Goal: Transaction & Acquisition: Purchase product/service

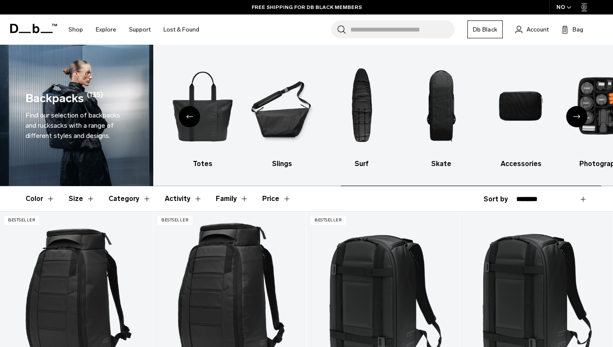
click at [578, 116] on icon "Next slide" at bounding box center [576, 117] width 7 height 4
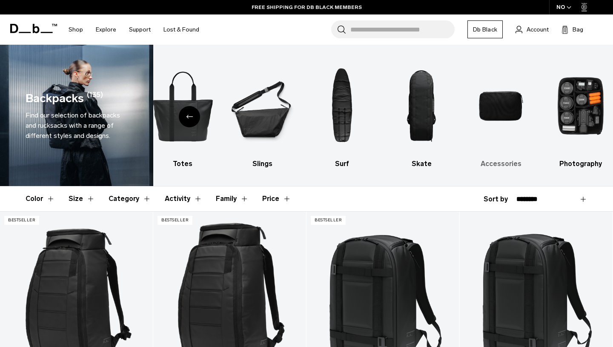
click at [498, 163] on h3 "Accessories" at bounding box center [501, 164] width 65 height 10
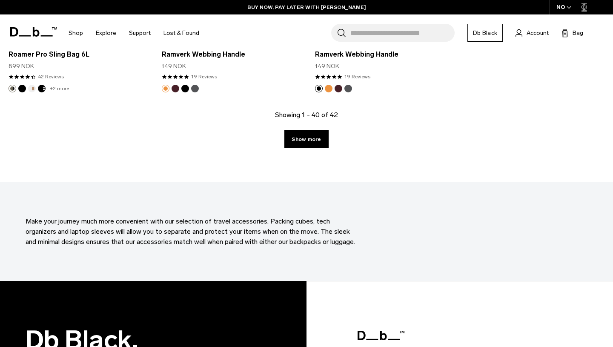
scroll to position [2704, 0]
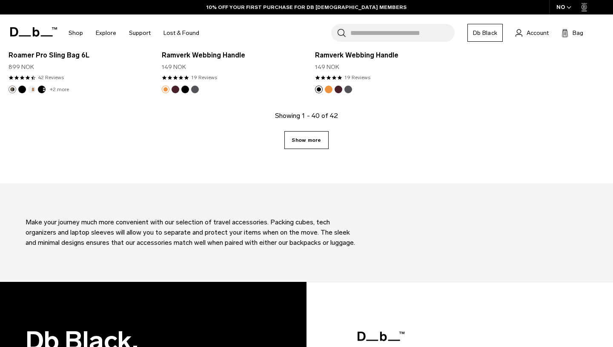
click at [321, 145] on link "Show more" at bounding box center [306, 140] width 44 height 18
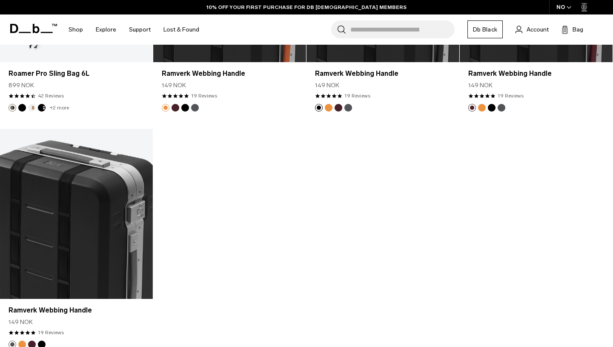
scroll to position [2685, 0]
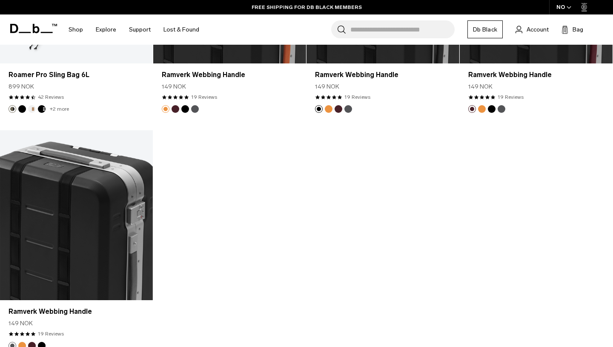
click at [356, 24] on input "Search for Bags, Luggage..." at bounding box center [402, 29] width 104 height 18
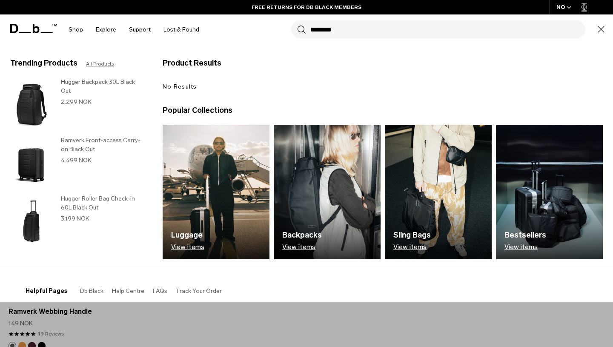
type input "********"
click at [297, 25] on button "Search" at bounding box center [301, 29] width 9 height 9
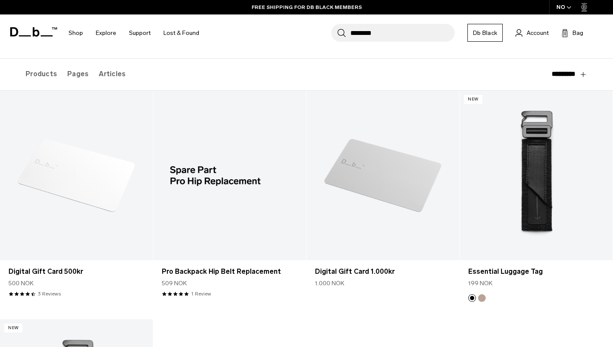
scroll to position [102, 0]
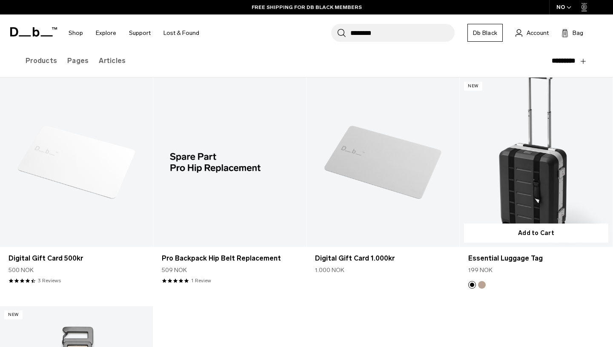
click at [529, 166] on link "Essential Luggage Tag" at bounding box center [536, 162] width 153 height 170
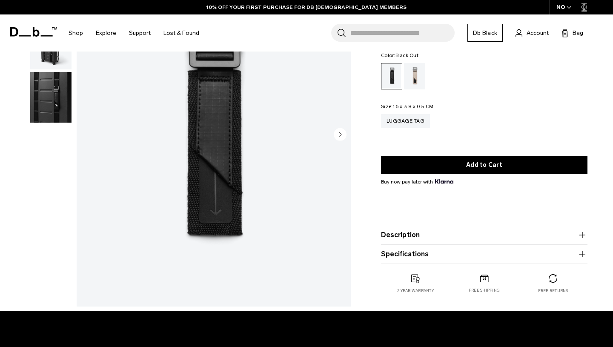
scroll to position [60, 0]
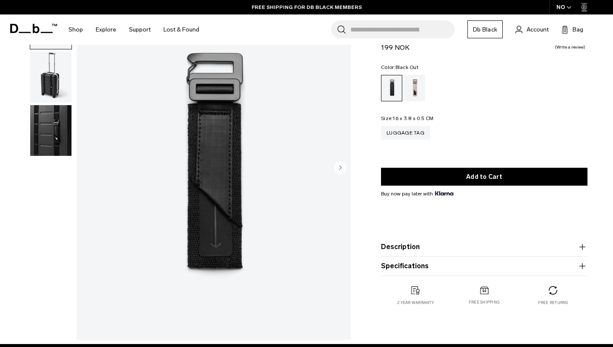
click at [408, 247] on button "Description" at bounding box center [484, 247] width 206 height 10
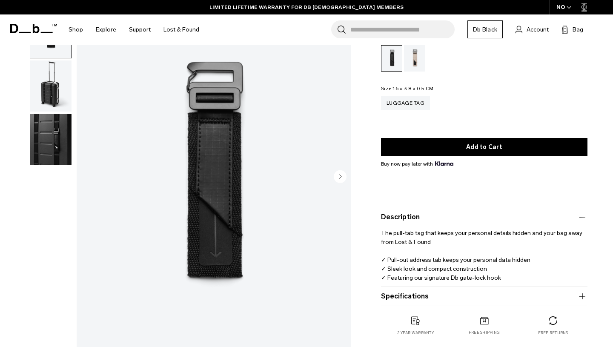
click at [49, 143] on img "button" at bounding box center [50, 139] width 41 height 51
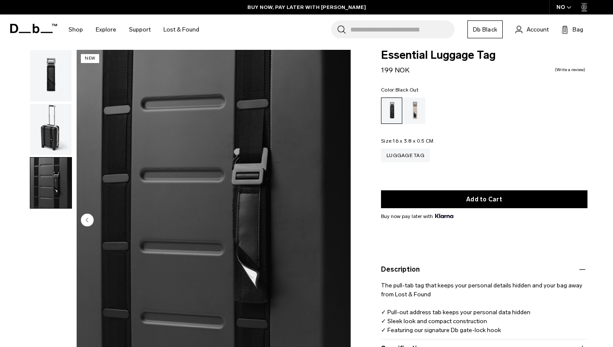
scroll to position [0, 0]
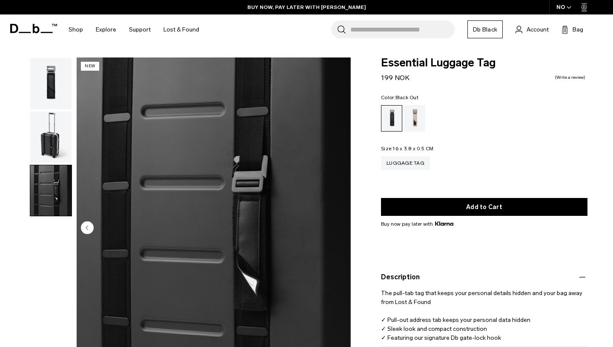
click at [51, 83] on img "button" at bounding box center [50, 83] width 41 height 51
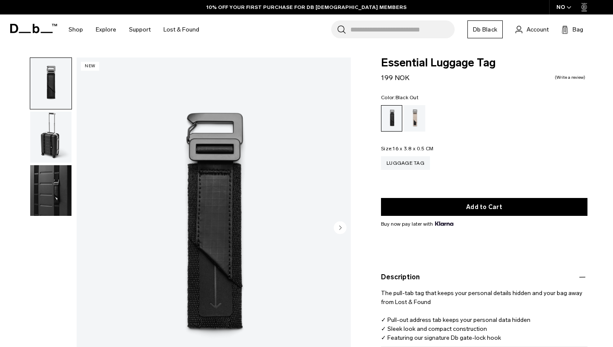
click at [50, 123] on img "button" at bounding box center [50, 137] width 41 height 51
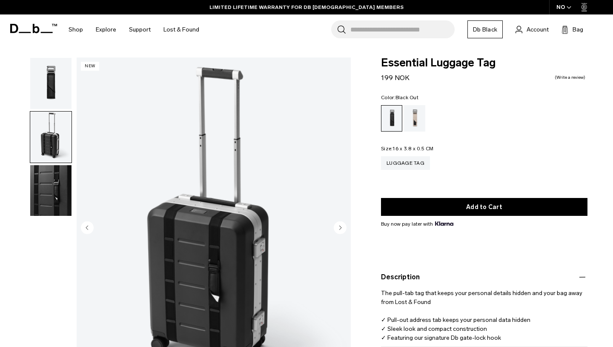
click at [391, 126] on div "Black Out" at bounding box center [391, 119] width 21 height 26
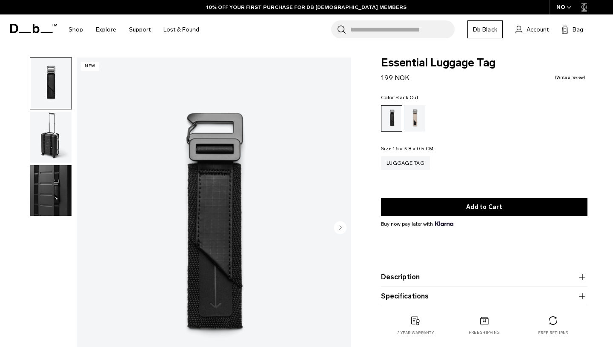
click at [53, 141] on img "button" at bounding box center [50, 137] width 41 height 51
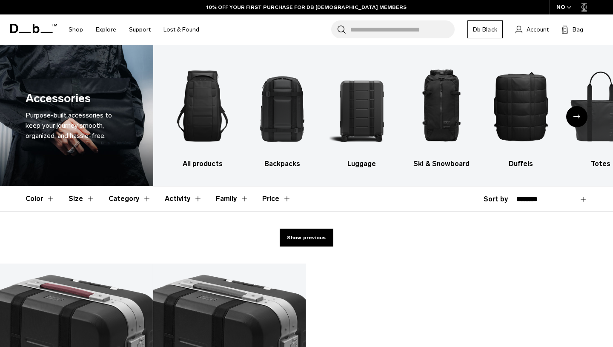
click at [580, 120] on div "Next slide" at bounding box center [576, 116] width 21 height 21
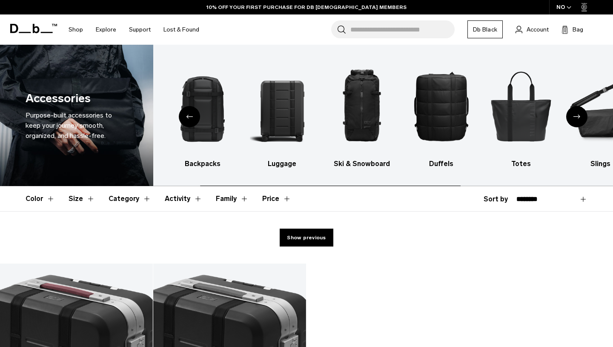
click at [580, 120] on div "Next slide" at bounding box center [576, 116] width 21 height 21
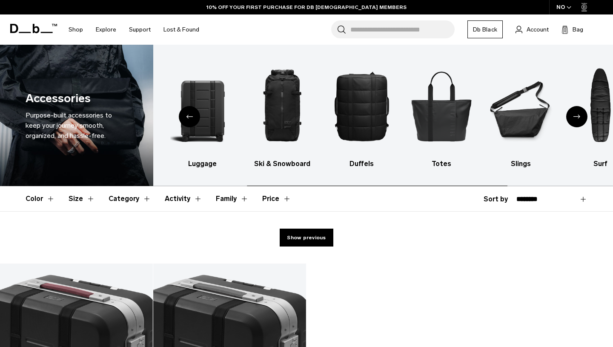
click at [580, 120] on div "Next slide" at bounding box center [576, 116] width 21 height 21
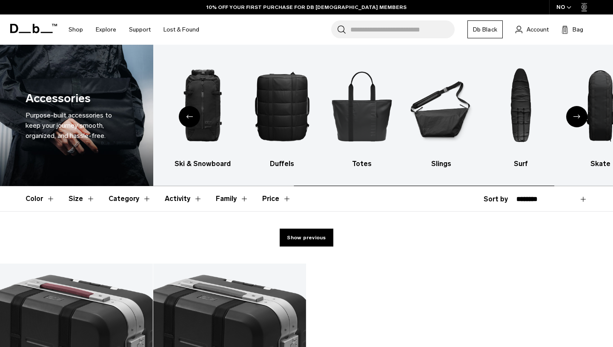
click at [580, 120] on div "Next slide" at bounding box center [576, 116] width 21 height 21
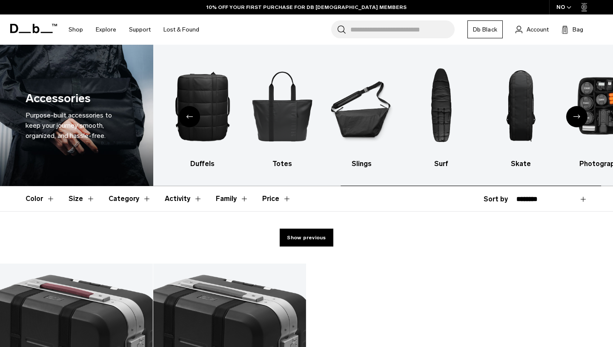
click at [580, 120] on div "Next slide" at bounding box center [576, 116] width 21 height 21
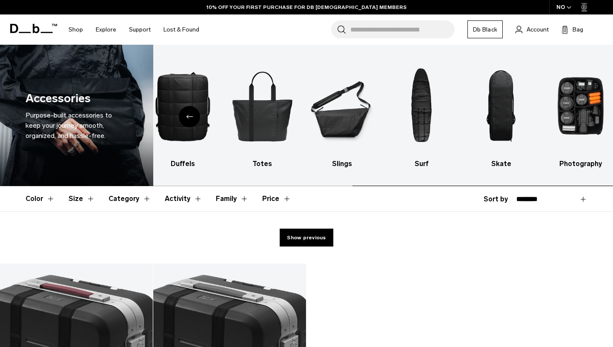
click at [580, 120] on img "10 / 10" at bounding box center [580, 105] width 65 height 97
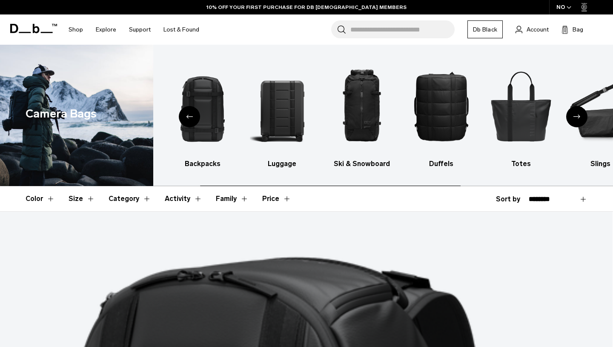
click at [576, 115] on icon "Next slide" at bounding box center [576, 117] width 7 height 4
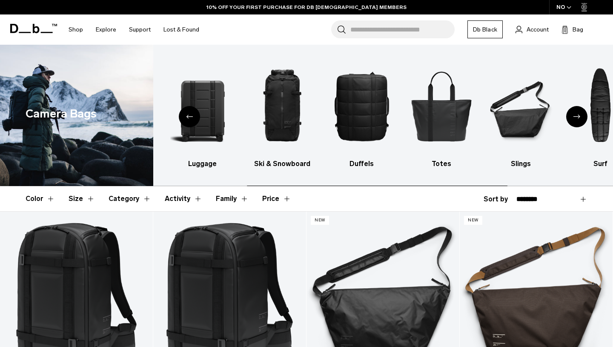
click at [576, 115] on icon "Next slide" at bounding box center [576, 117] width 7 height 4
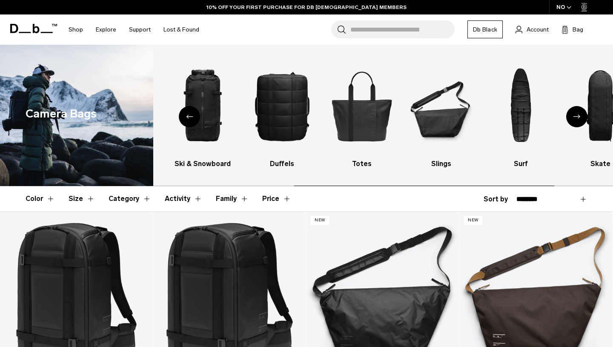
click at [576, 115] on icon "Next slide" at bounding box center [576, 117] width 7 height 4
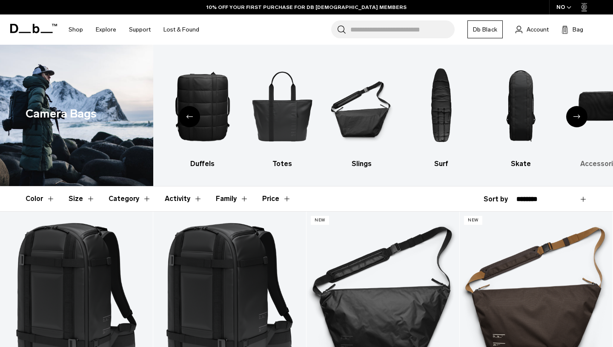
click at [605, 159] on h3 "Accessories" at bounding box center [600, 164] width 65 height 10
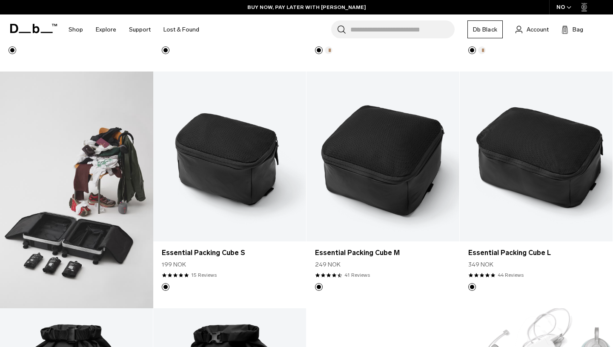
scroll to position [376, 0]
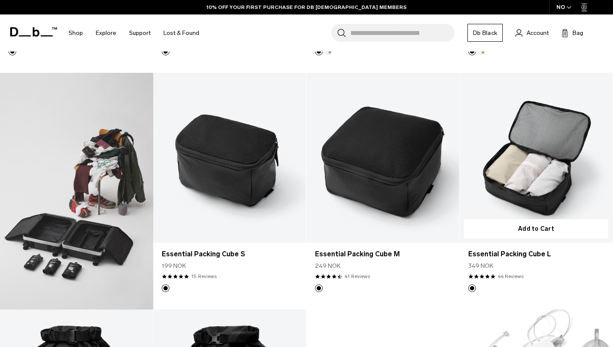
click at [515, 159] on link "Essential Packing Cube L" at bounding box center [536, 158] width 153 height 170
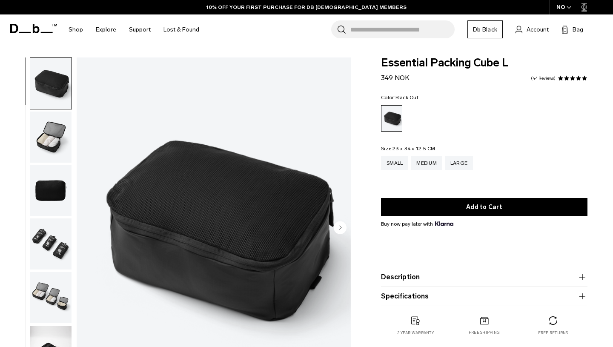
click at [56, 238] on img "button" at bounding box center [50, 243] width 41 height 51
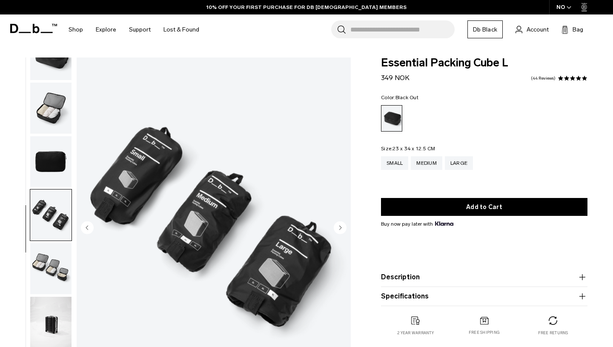
scroll to position [31, 0]
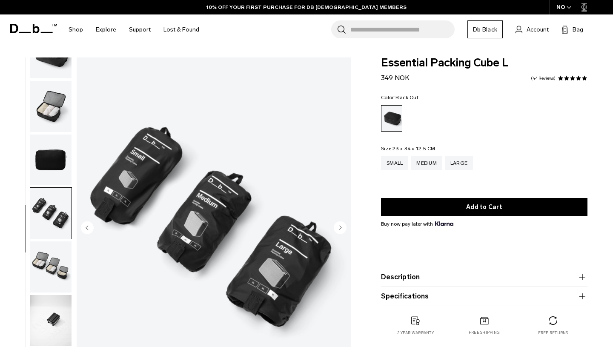
click at [58, 263] on img "button" at bounding box center [50, 266] width 41 height 51
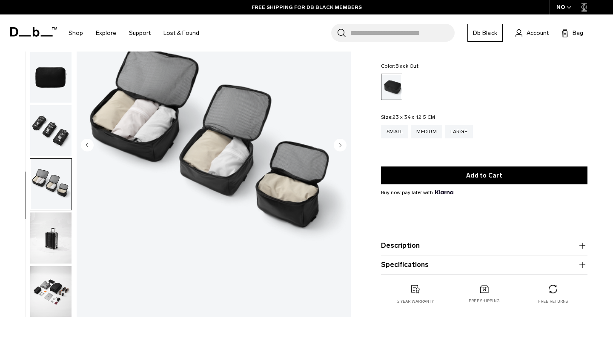
scroll to position [103, 0]
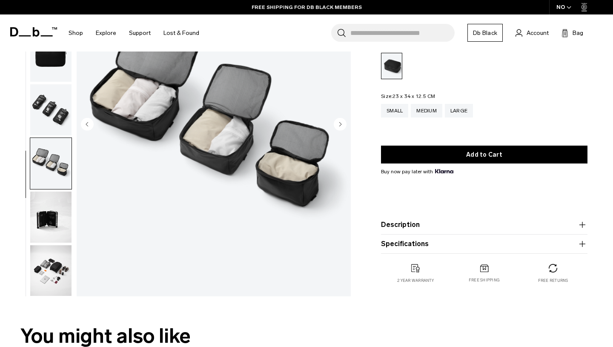
click at [47, 266] on img "button" at bounding box center [50, 270] width 41 height 51
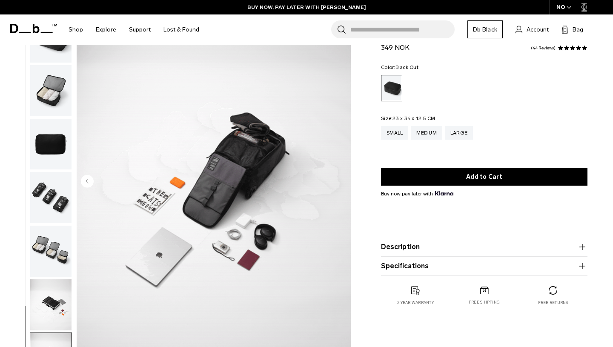
scroll to position [0, 0]
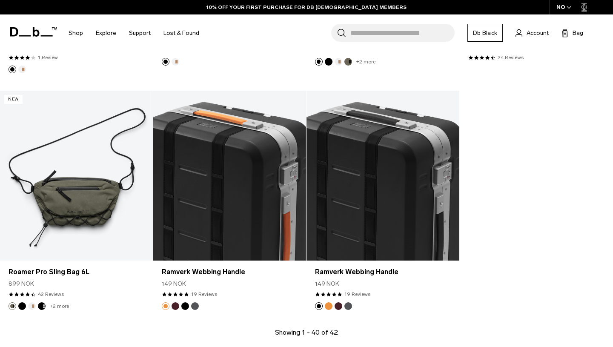
scroll to position [2487, 0]
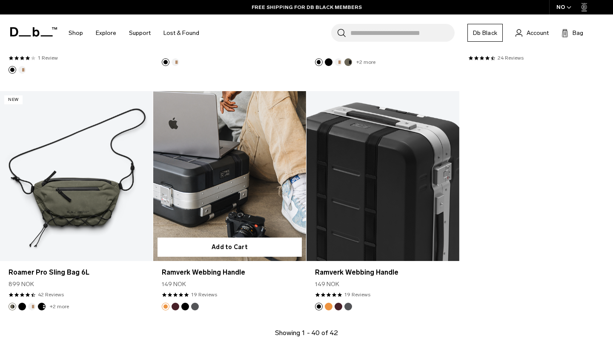
click at [217, 180] on link "Ramverk Webbing Handle" at bounding box center [229, 176] width 153 height 170
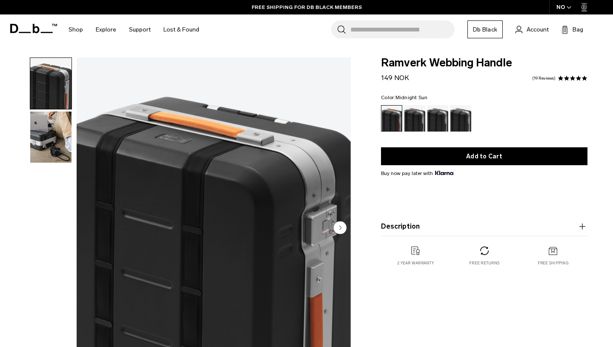
click at [46, 139] on img "button" at bounding box center [50, 137] width 41 height 51
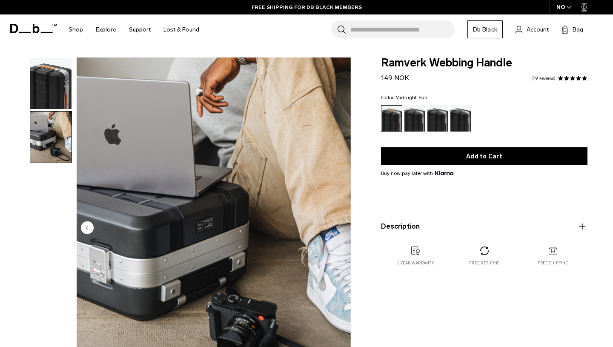
click at [409, 227] on button "Description" at bounding box center [484, 226] width 206 height 10
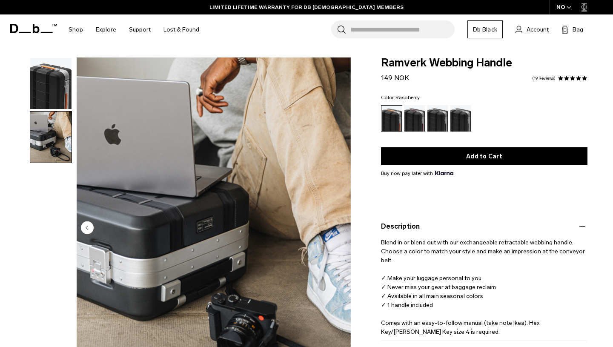
click at [412, 116] on div "Raspberry" at bounding box center [415, 118] width 22 height 26
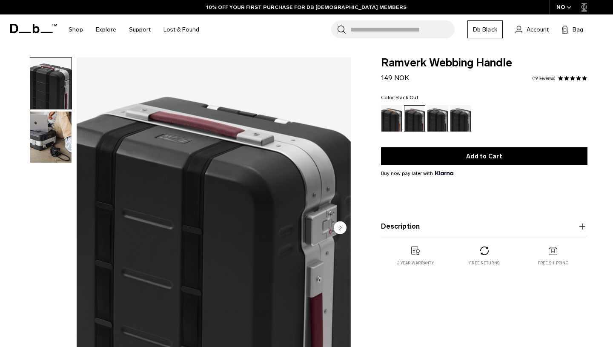
click at [444, 120] on div "Black Out" at bounding box center [438, 118] width 22 height 26
